Goal: Transaction & Acquisition: Purchase product/service

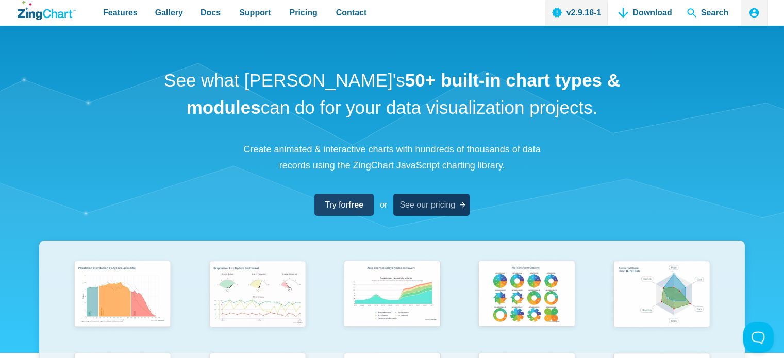
click at [433, 206] on span "See our pricing" at bounding box center [428, 205] width 56 height 14
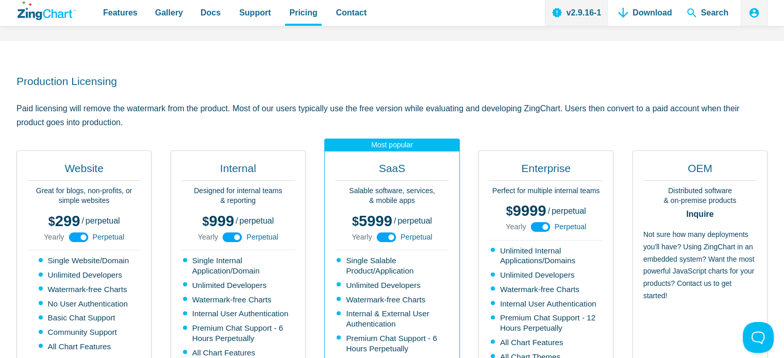
scroll to position [309, 0]
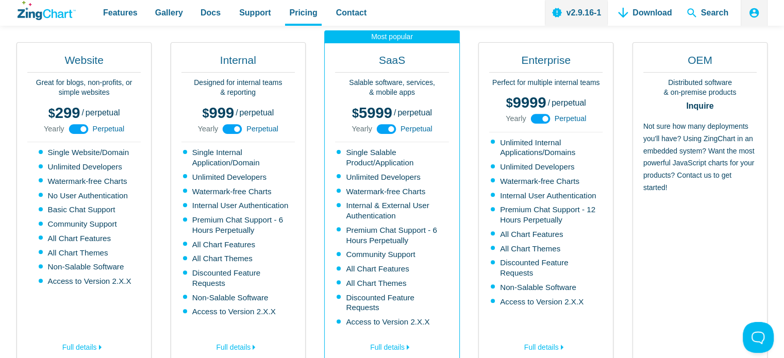
click at [74, 129] on use "App Content" at bounding box center [79, 129] width 20 height 10
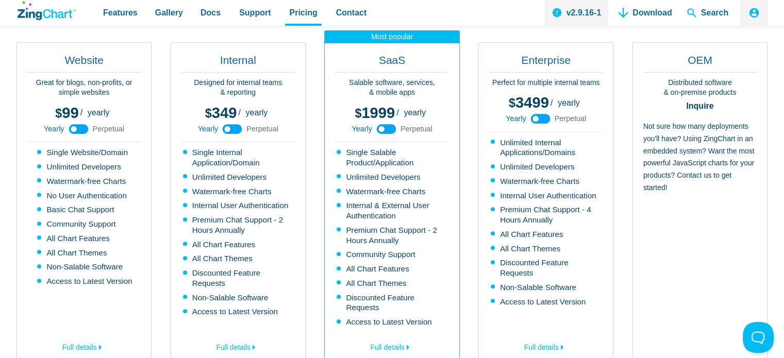
click at [79, 129] on use "App Content" at bounding box center [79, 129] width 20 height 10
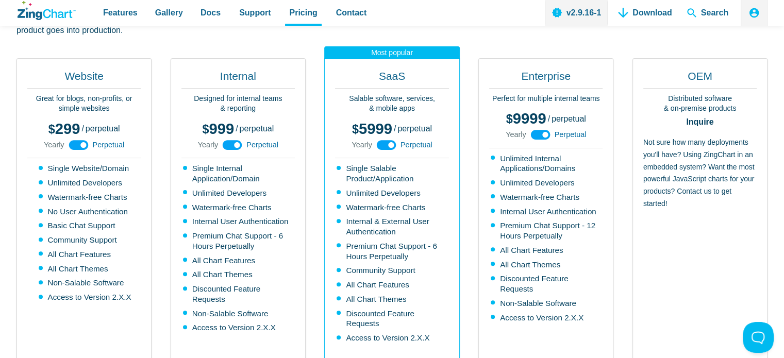
scroll to position [258, 0]
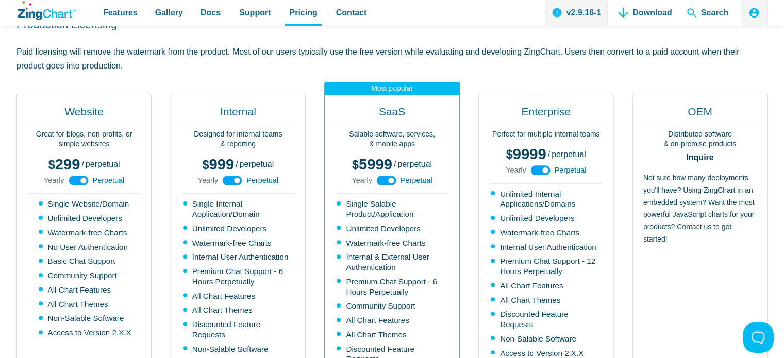
click at [81, 181] on icon "App Content" at bounding box center [78, 180] width 23 height 23
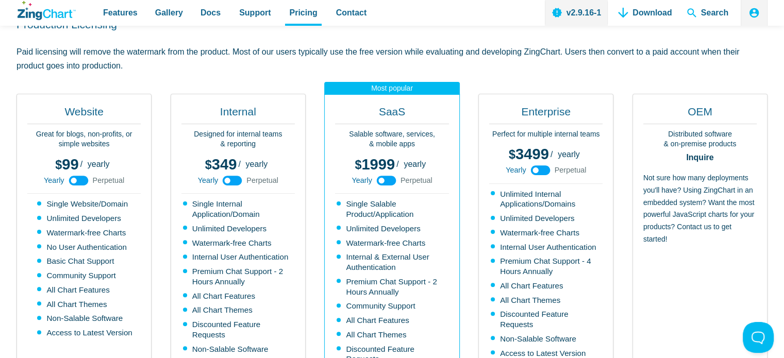
scroll to position [516, 0]
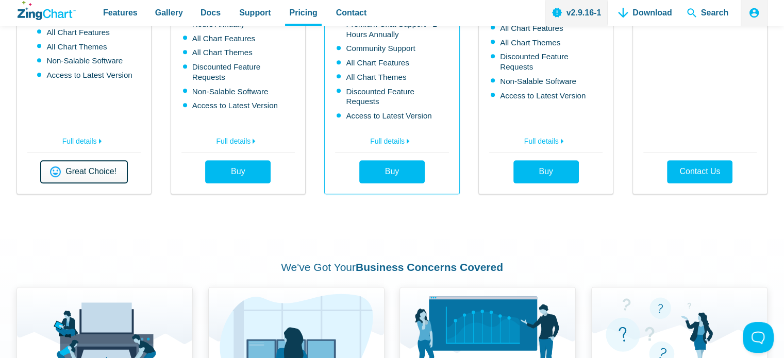
click at [83, 168] on span "Great Choice!" at bounding box center [91, 172] width 51 height 8
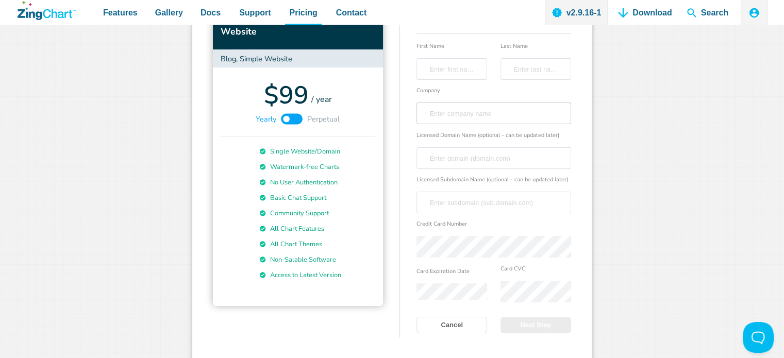
scroll to position [42, 0]
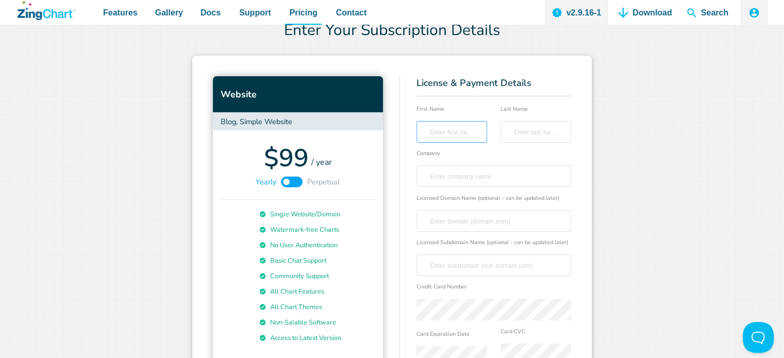
click at [452, 129] on input "First Name" at bounding box center [452, 132] width 60 height 21
type input "Antonio"
type input "Arévalo Benavente"
type input "antonioarevalobenavente@gmail.com"
click at [459, 182] on input "Company" at bounding box center [493, 176] width 143 height 21
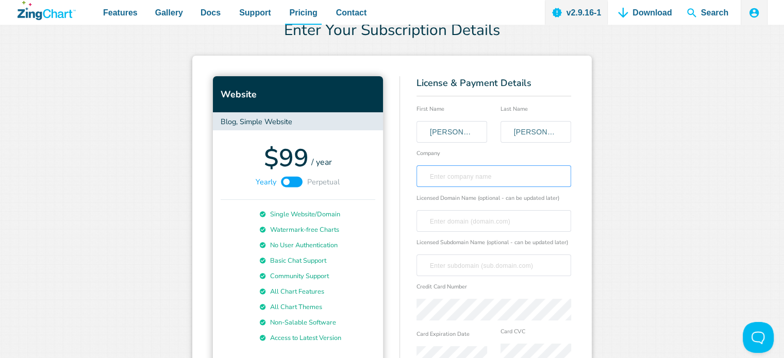
type input "Cámara de Comercio de Córdoba"
click at [486, 224] on input "Licensed Domain Name (optional - can be updated later)" at bounding box center [493, 221] width 143 height 21
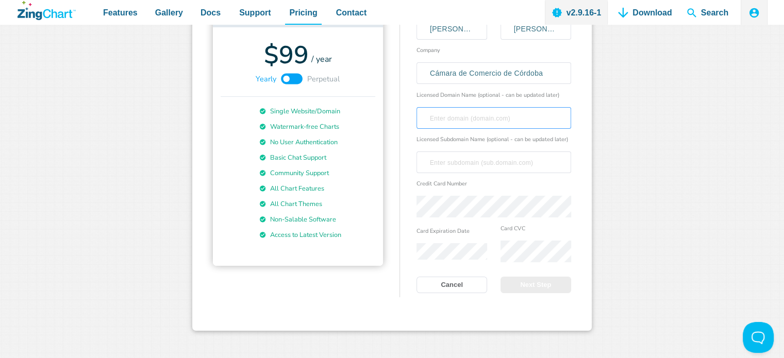
scroll to position [980, 0]
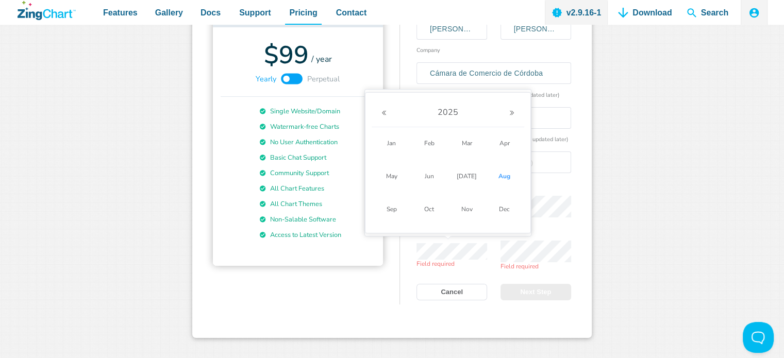
click at [579, 139] on div "Website Blog, Simple Website $99 / year Yearly Perpetual Single Website/Domain …" at bounding box center [392, 145] width 400 height 385
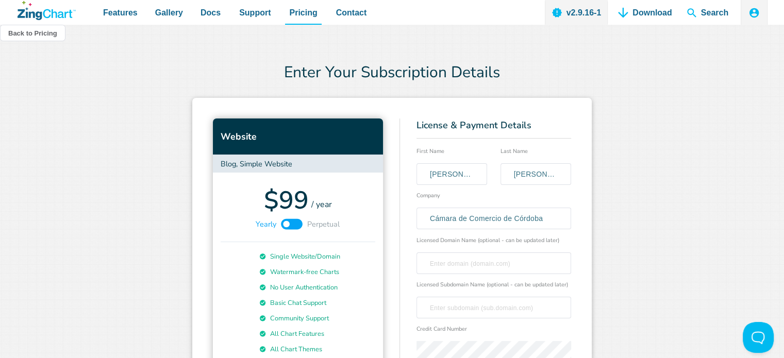
click at [289, 223] on icon at bounding box center [293, 224] width 22 height 11
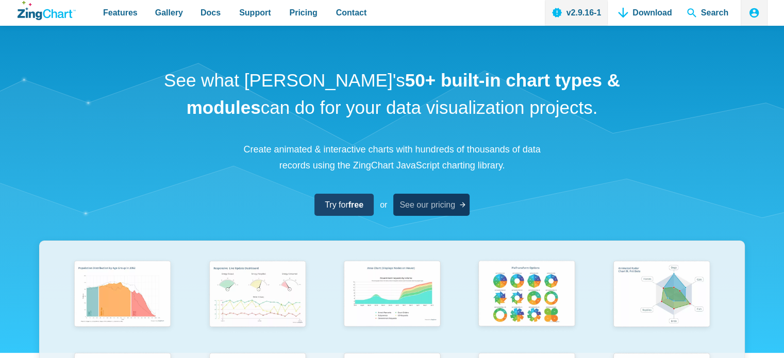
click at [425, 200] on span "See our pricing" at bounding box center [428, 205] width 56 height 14
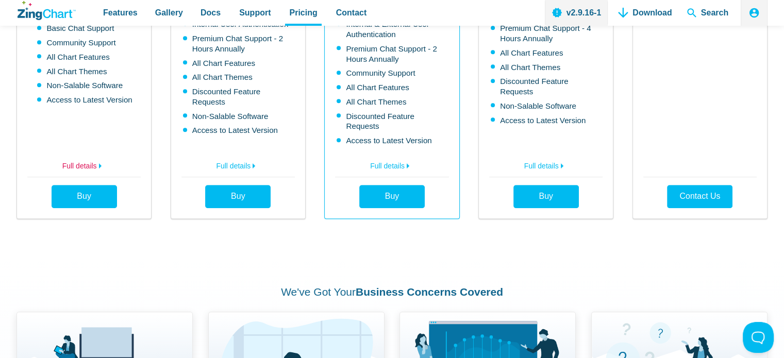
scroll to position [309, 0]
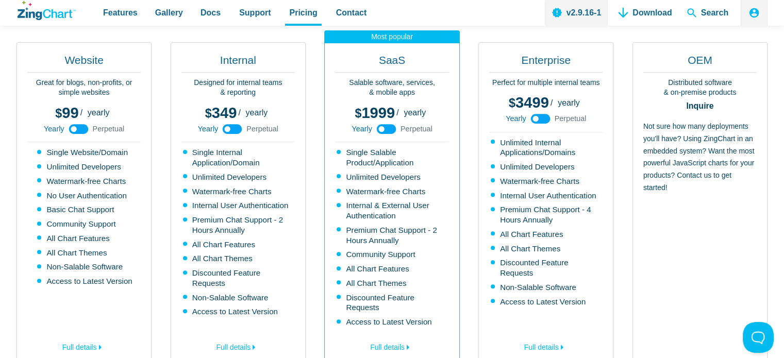
click at [72, 129] on icon "App Content" at bounding box center [78, 129] width 23 height 23
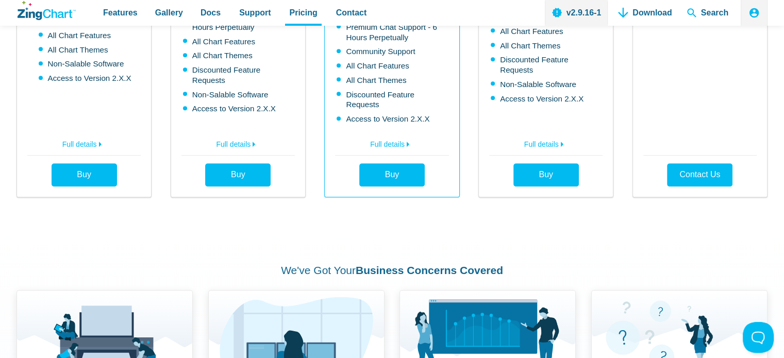
scroll to position [516, 0]
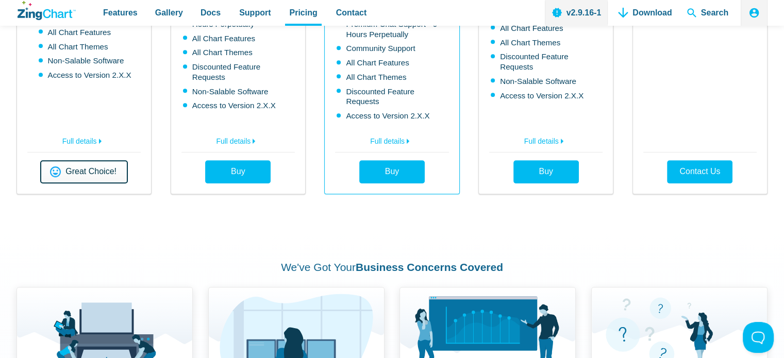
click at [82, 168] on span "Great Choice!" at bounding box center [91, 172] width 51 height 8
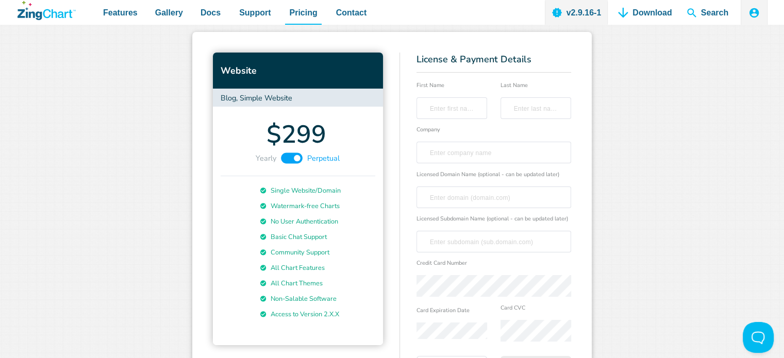
scroll to position [145, 0]
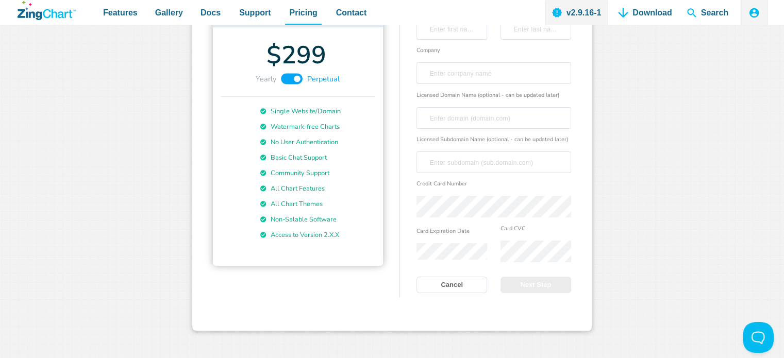
click at [588, 155] on div "Website Blog, Simple Website $299 Yearly Perpetual Single Website/Domain Waterm…" at bounding box center [392, 142] width 400 height 378
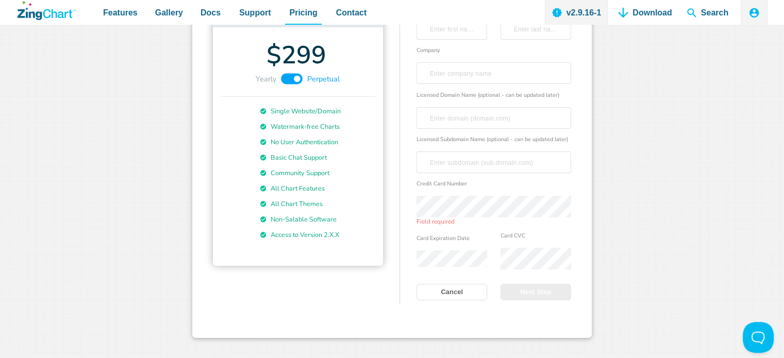
click at [575, 146] on div "Website Blog, Simple Website $299 Yearly Perpetual Single Website/Domain Waterm…" at bounding box center [392, 145] width 400 height 385
drag, startPoint x: 440, startPoint y: 187, endPoint x: 412, endPoint y: 186, distance: 28.9
click at [412, 186] on div "Website Blog, Simple Website $299 Yearly Perpetual Single Website/Domain Waterm…" at bounding box center [392, 145] width 400 height 385
copy label "Credit Card Number"
